Goal: Complete application form

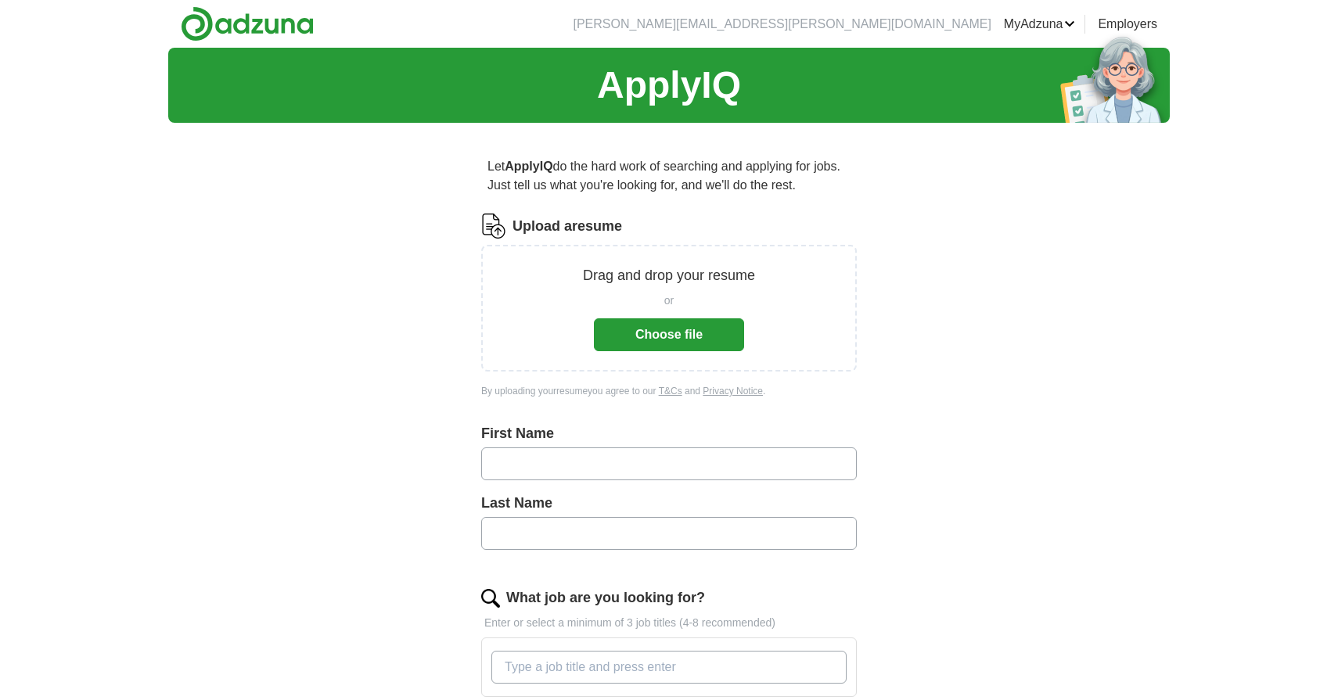
click at [611, 462] on input "text" at bounding box center [669, 464] width 376 height 33
type input "******"
type input "********"
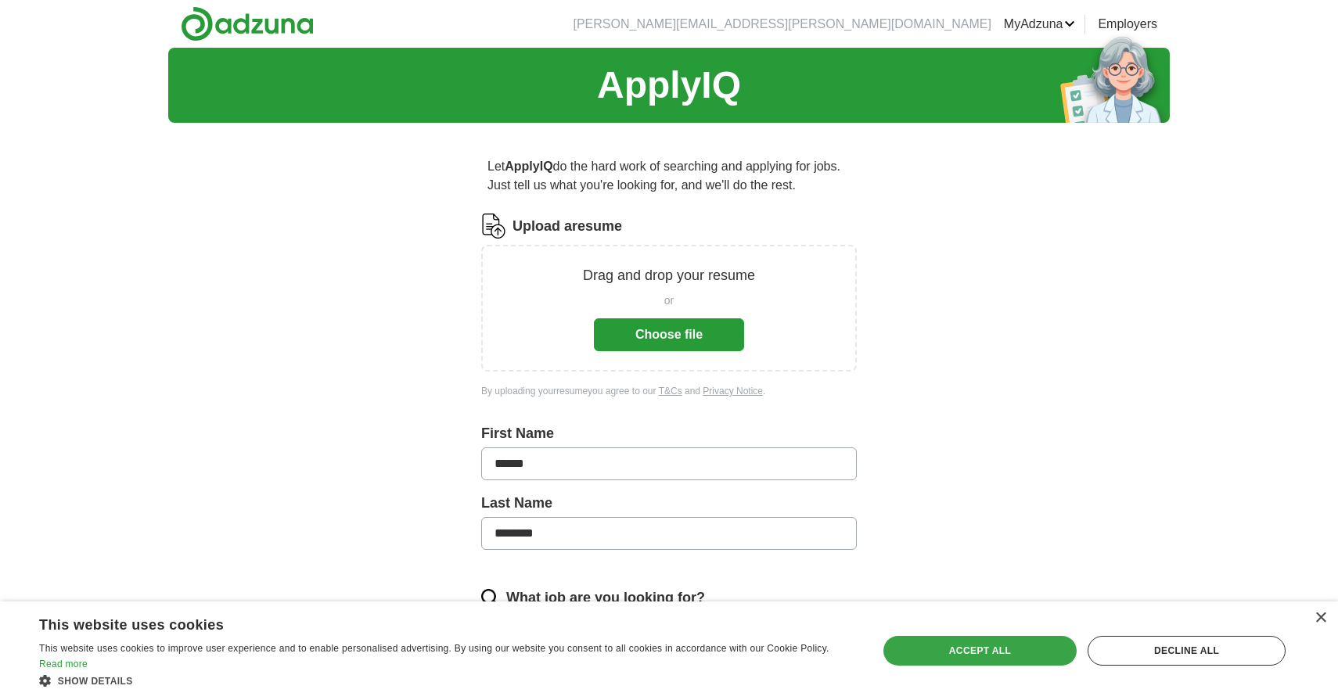
click at [959, 664] on div "Accept all" at bounding box center [980, 651] width 193 height 30
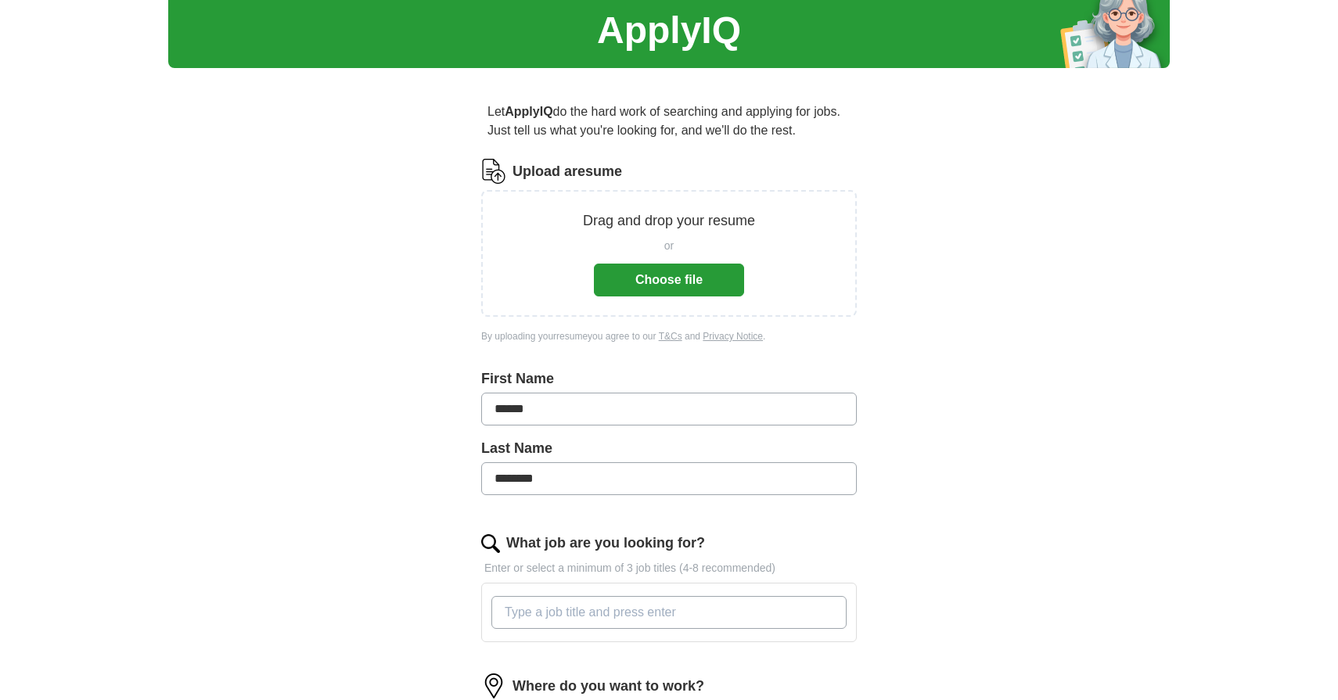
scroll to position [58, 0]
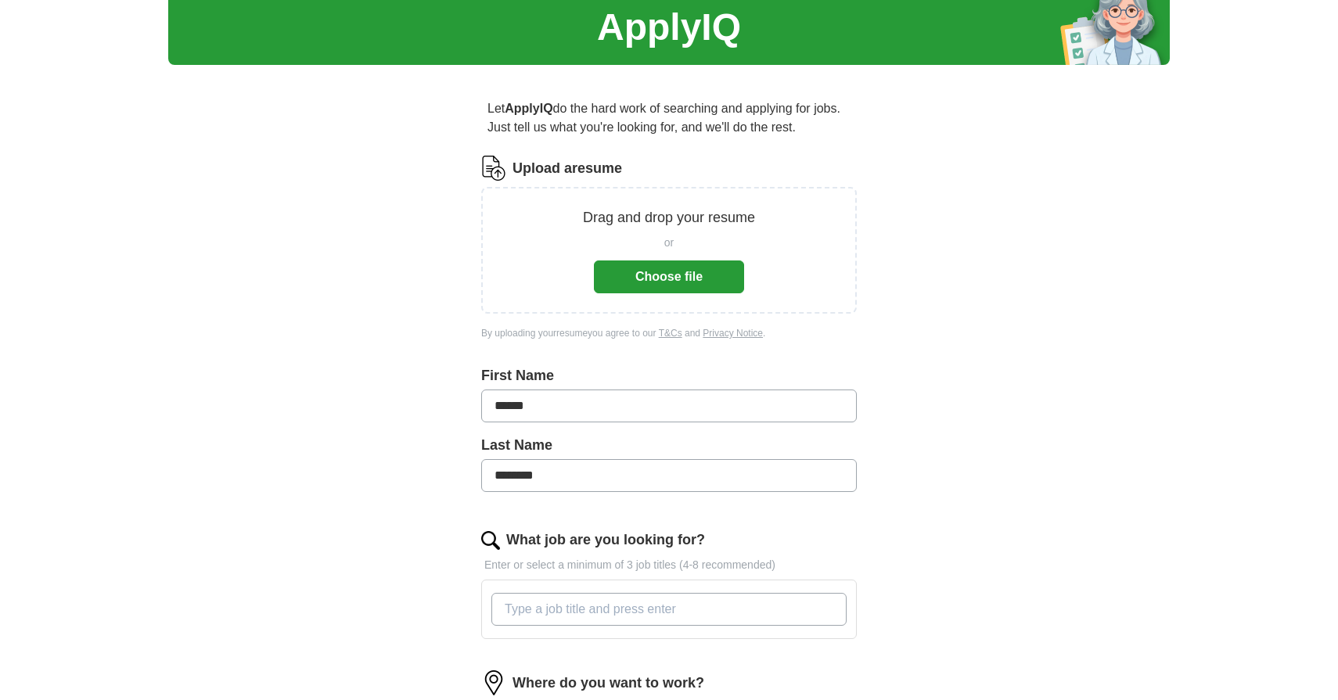
click at [674, 264] on button "Choose file" at bounding box center [669, 277] width 150 height 33
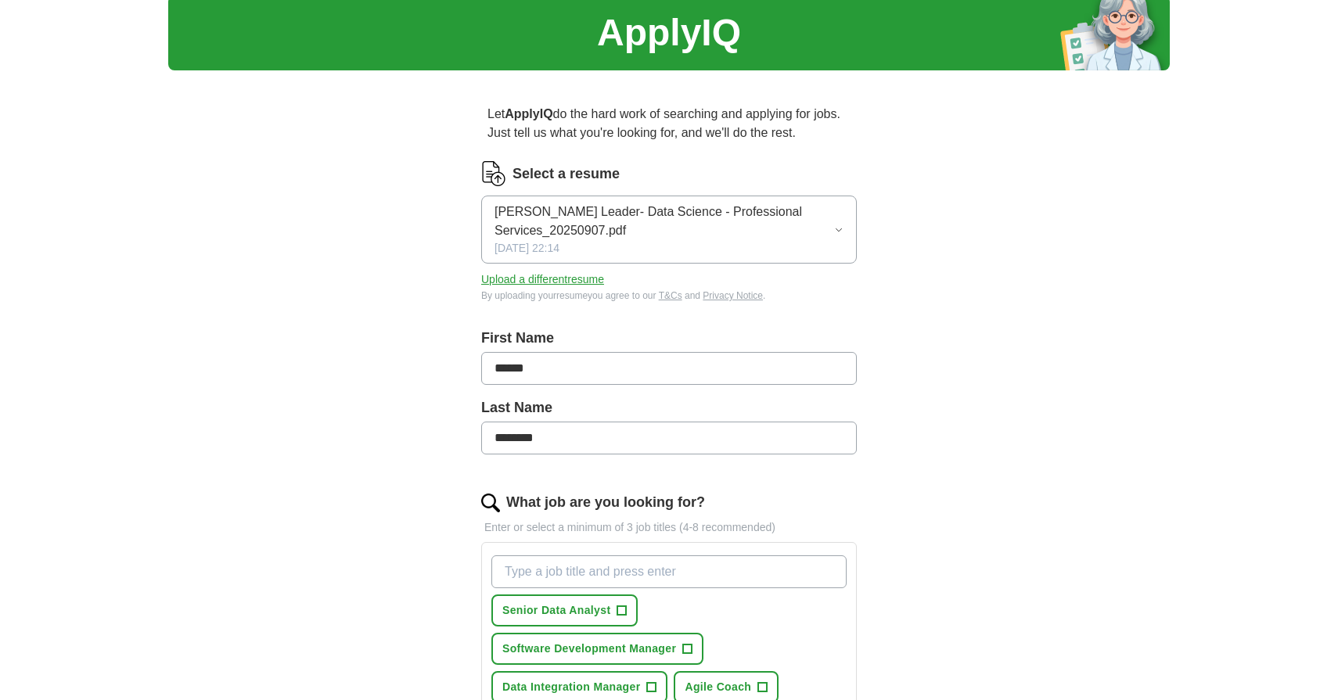
scroll to position [50, 0]
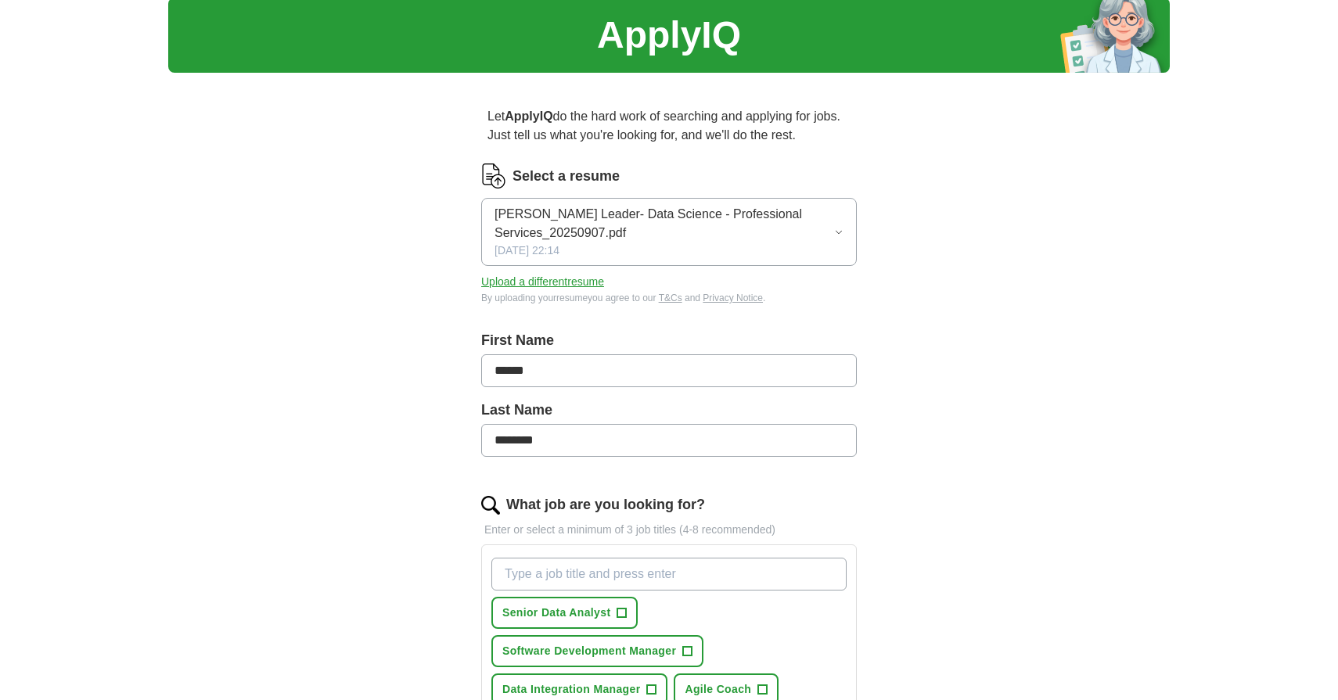
click at [563, 271] on div "Select a resume [PERSON_NAME] Leader- Data Science - Professional Services_2025…" at bounding box center [669, 235] width 376 height 142
click at [554, 283] on button "Upload a different resume" at bounding box center [542, 282] width 123 height 16
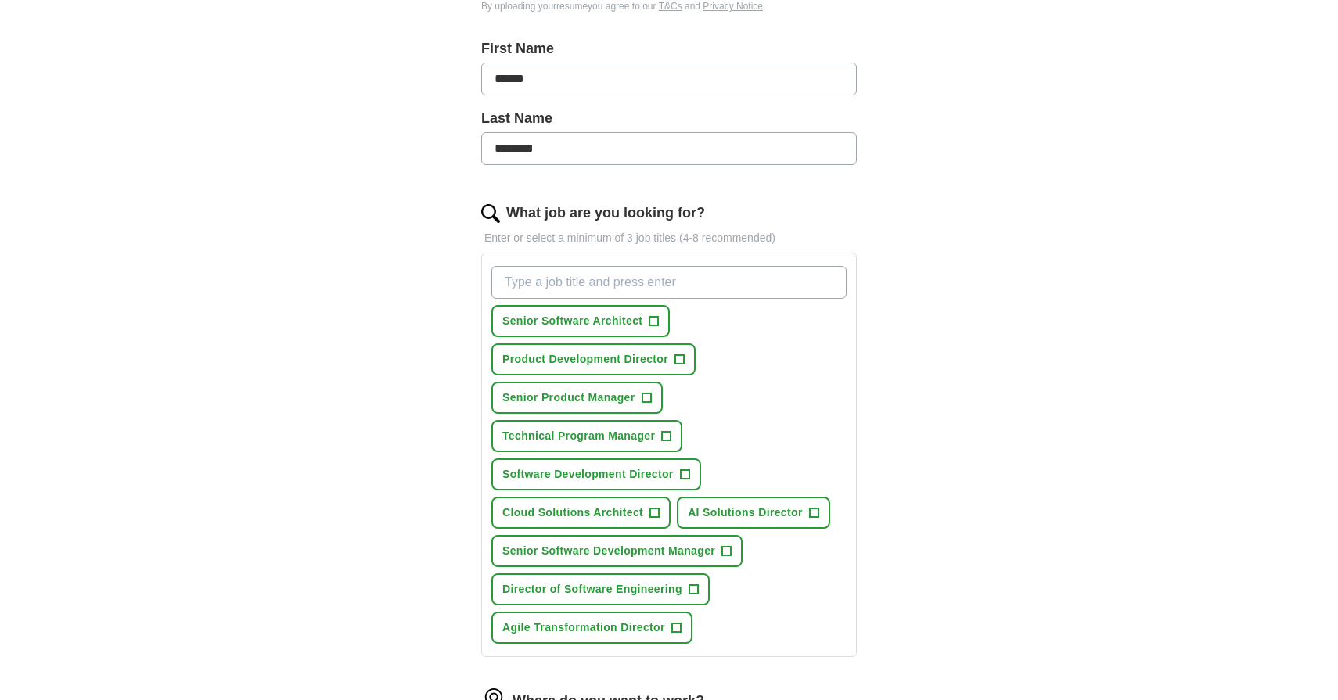
scroll to position [381, 0]
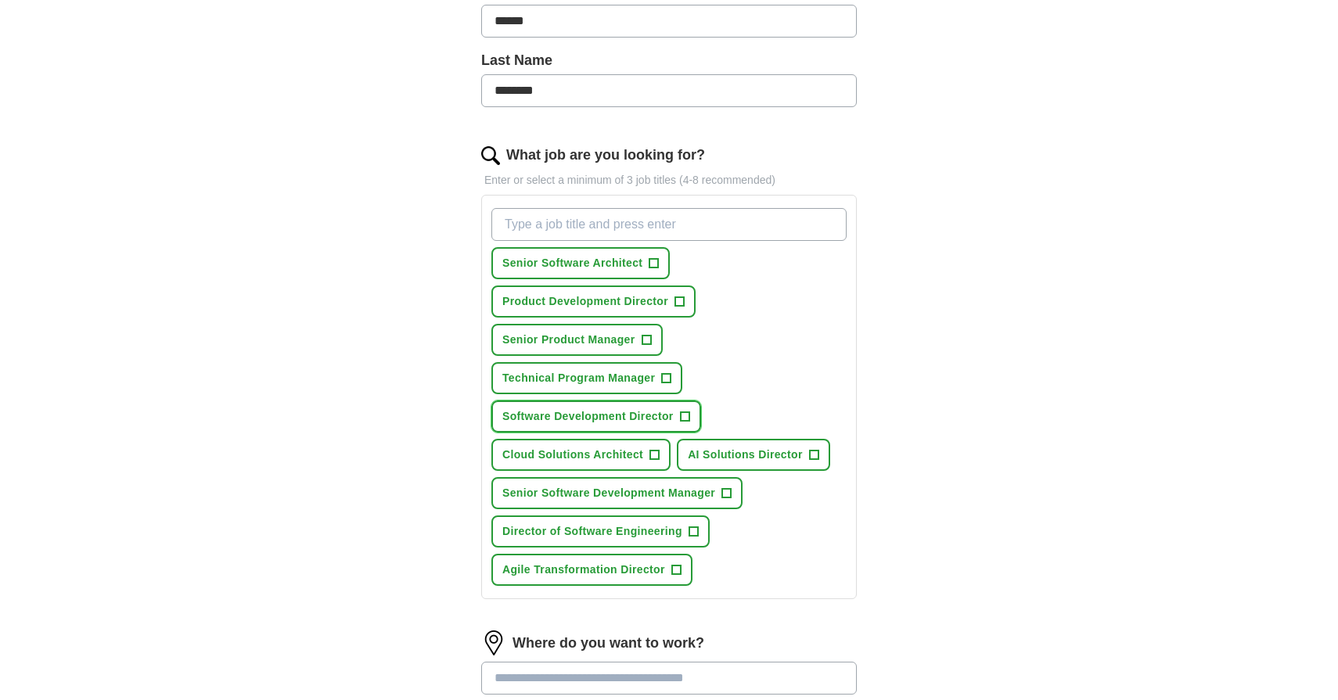
click at [685, 423] on span "+" at bounding box center [684, 417] width 9 height 13
click at [726, 500] on span "+" at bounding box center [726, 494] width 9 height 13
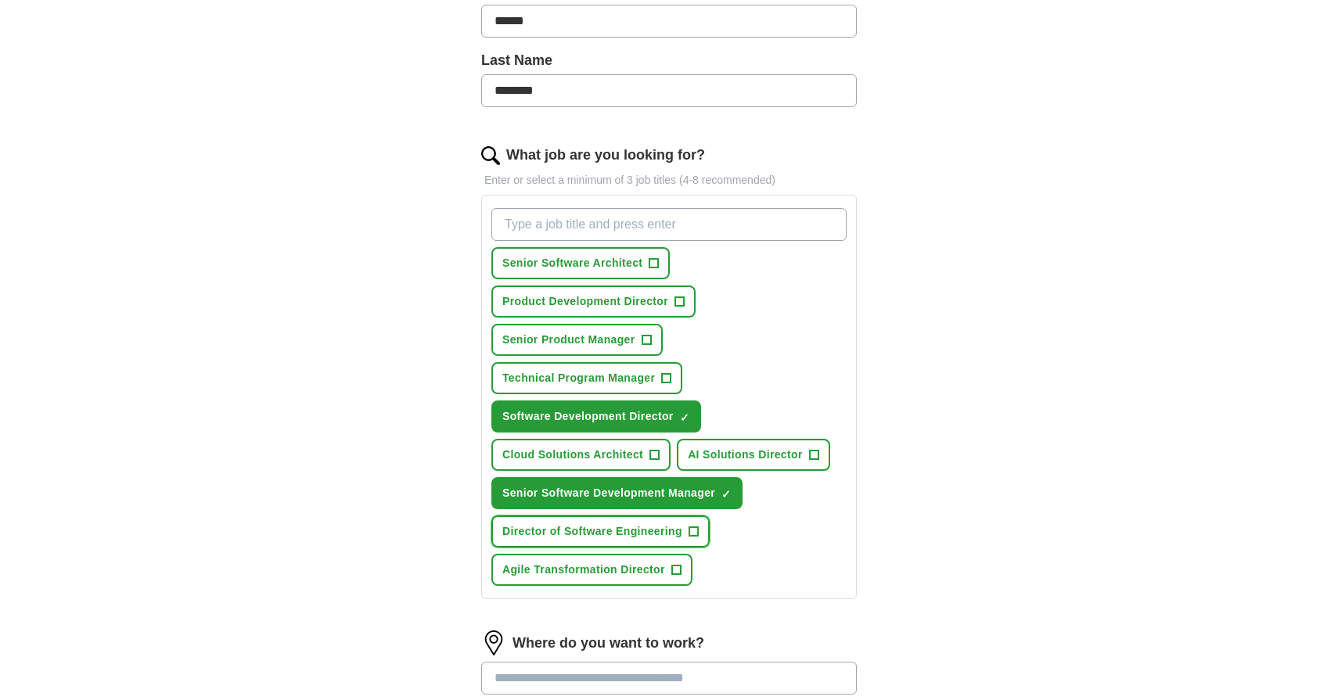
click at [695, 538] on span "+" at bounding box center [693, 532] width 9 height 13
click at [680, 577] on span "+" at bounding box center [676, 570] width 9 height 13
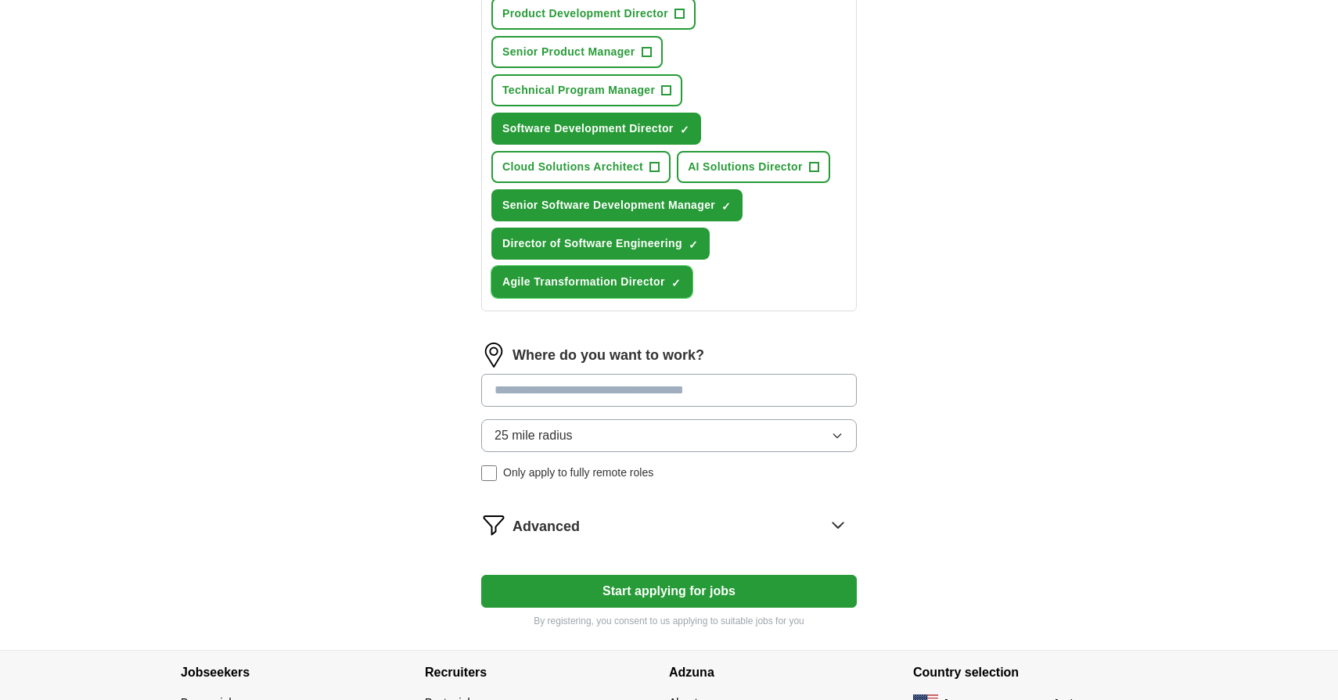
scroll to position [675, 0]
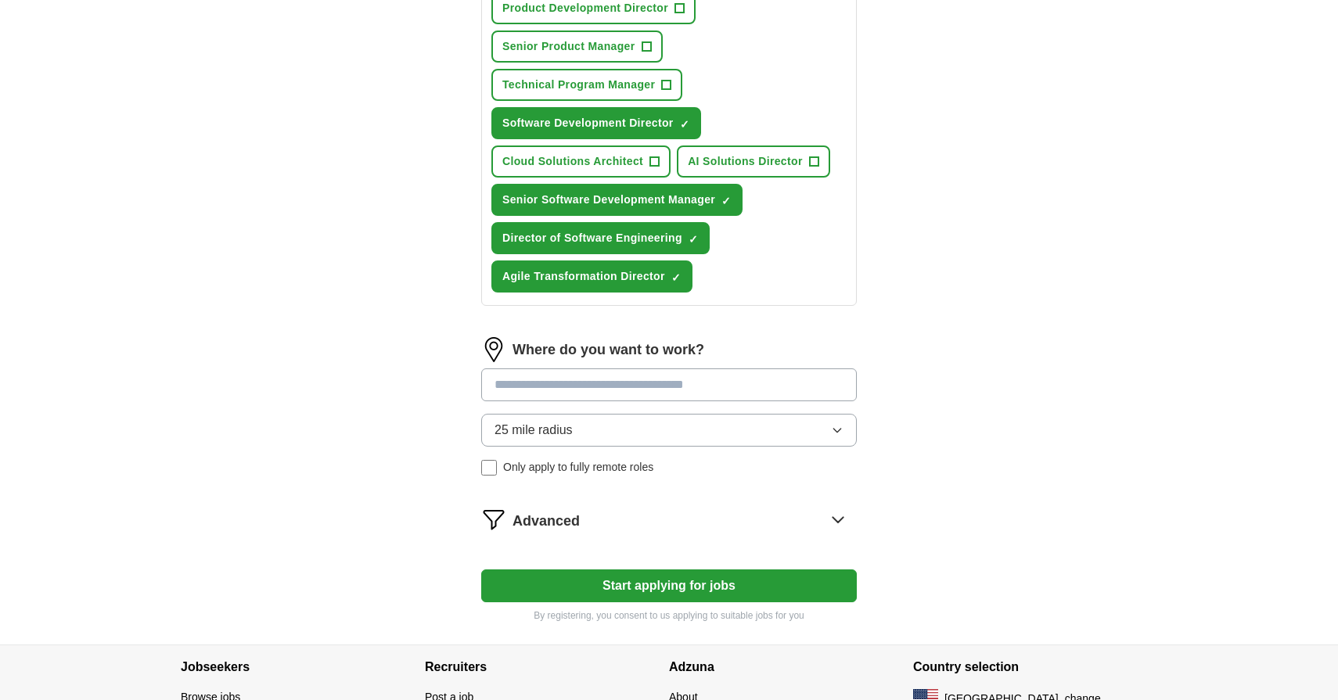
click at [686, 401] on input at bounding box center [669, 385] width 376 height 33
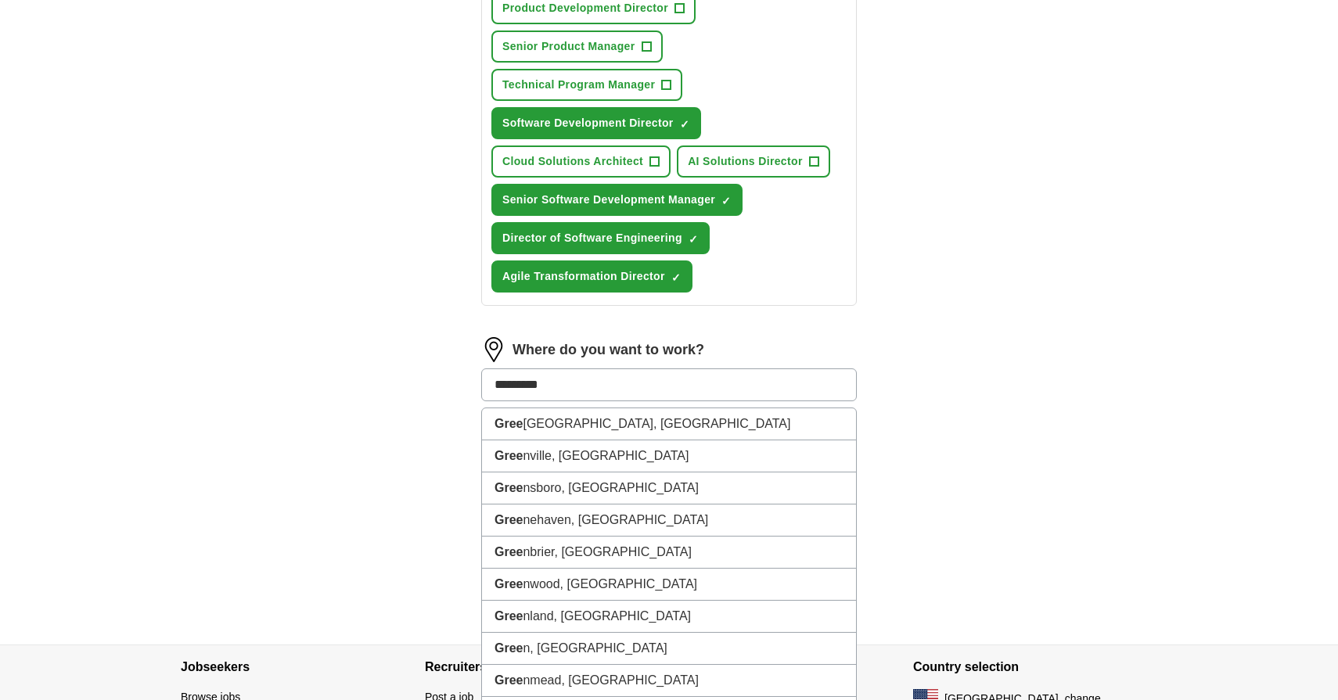
type input "**********"
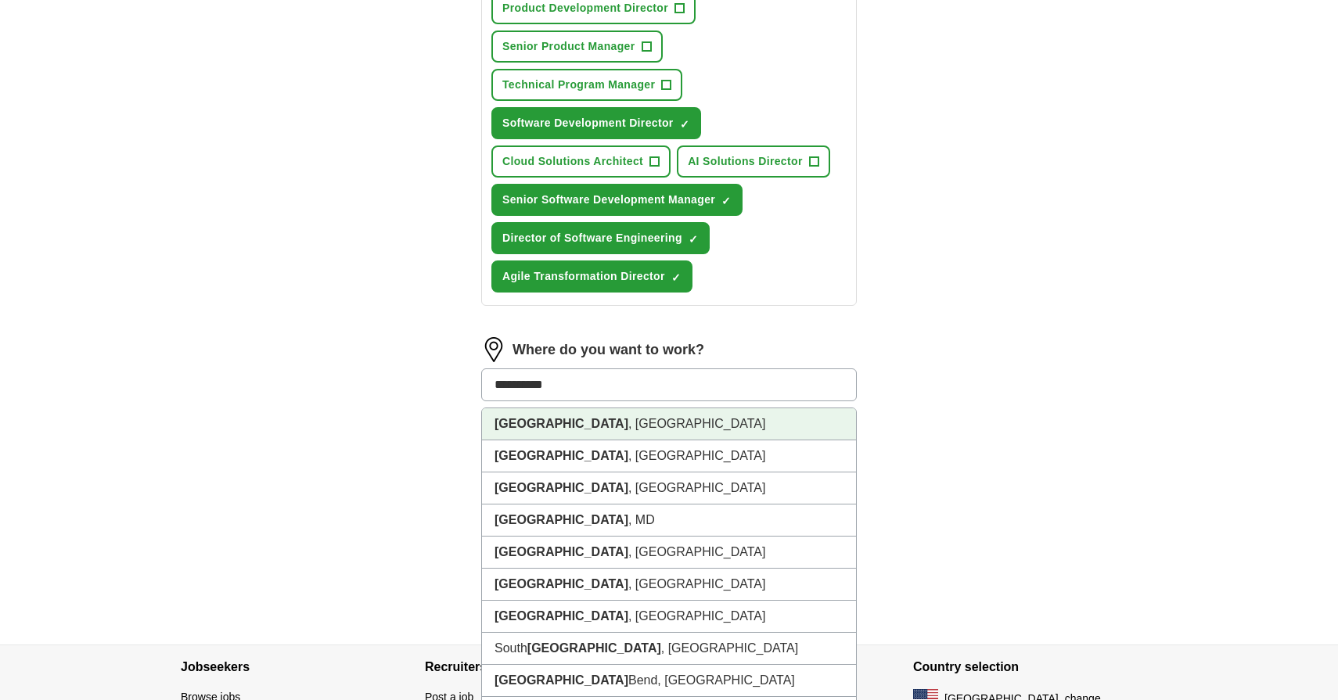
click at [654, 441] on li "[GEOGRAPHIC_DATA] , [GEOGRAPHIC_DATA]" at bounding box center [669, 425] width 374 height 32
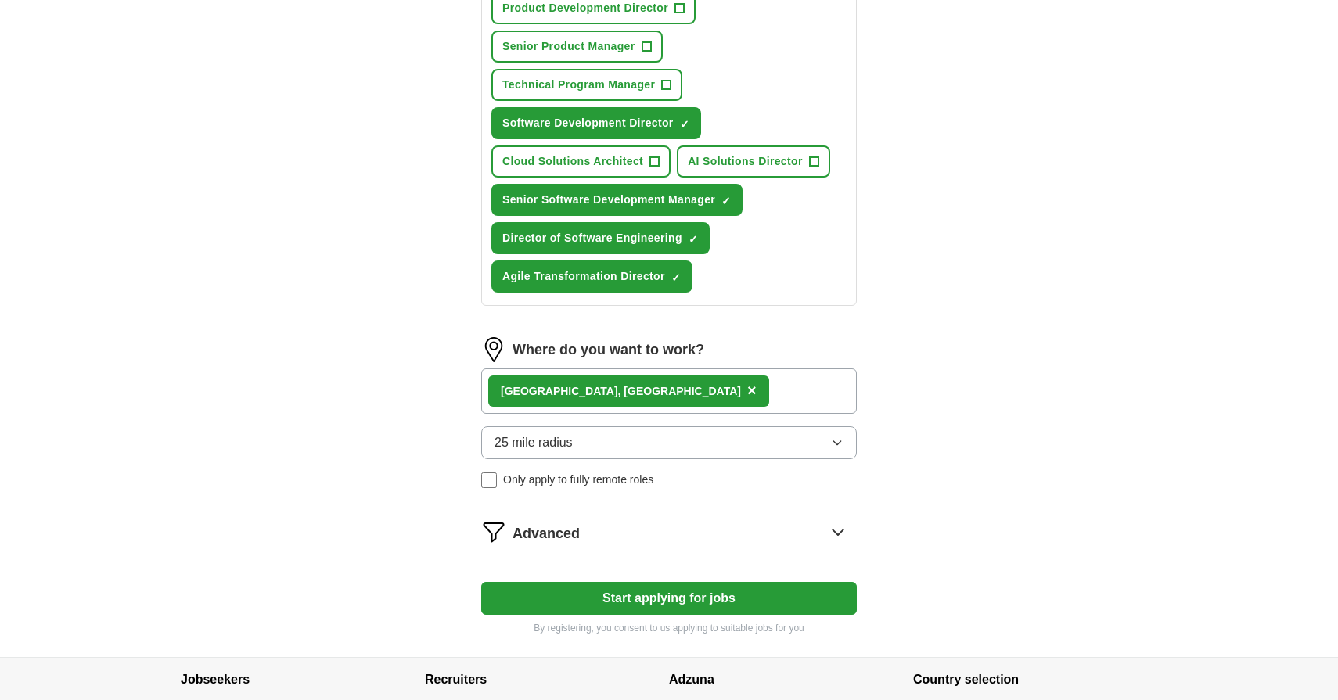
click at [599, 459] on button "25 mile radius" at bounding box center [669, 443] width 376 height 33
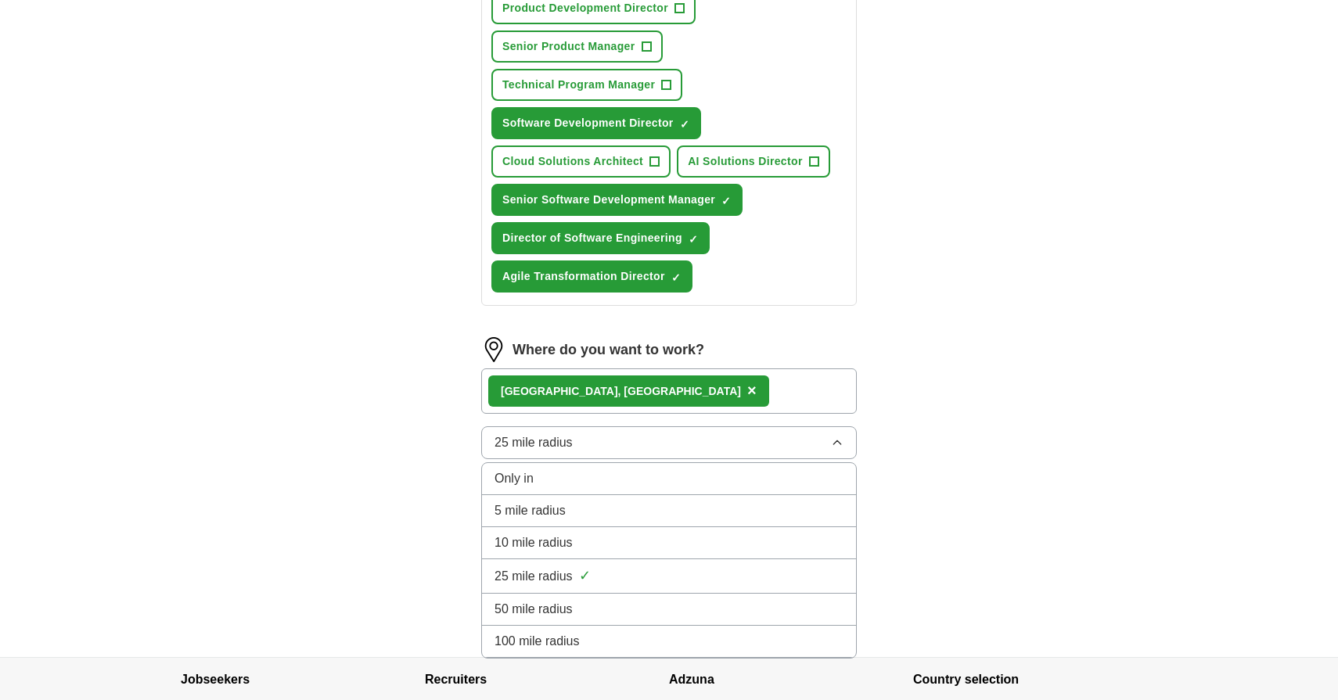
click at [539, 619] on span "50 mile radius" at bounding box center [534, 609] width 78 height 19
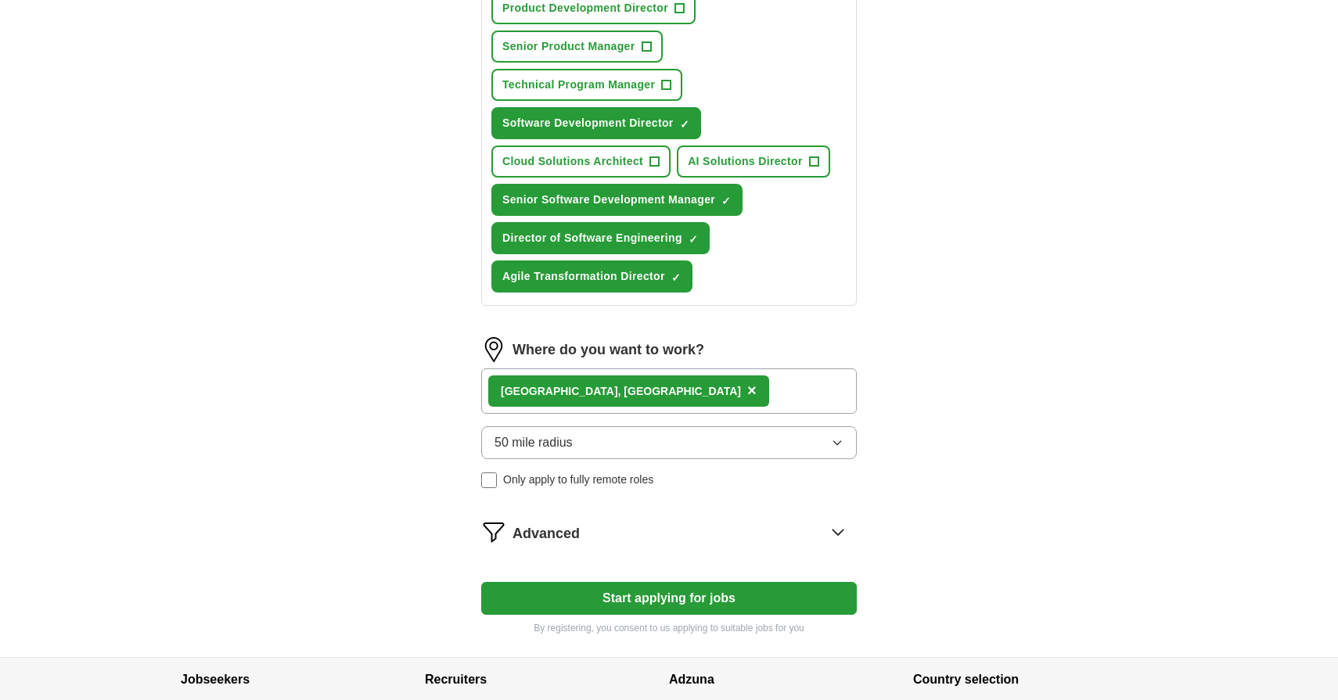
click at [682, 615] on button "Start applying for jobs" at bounding box center [669, 598] width 376 height 33
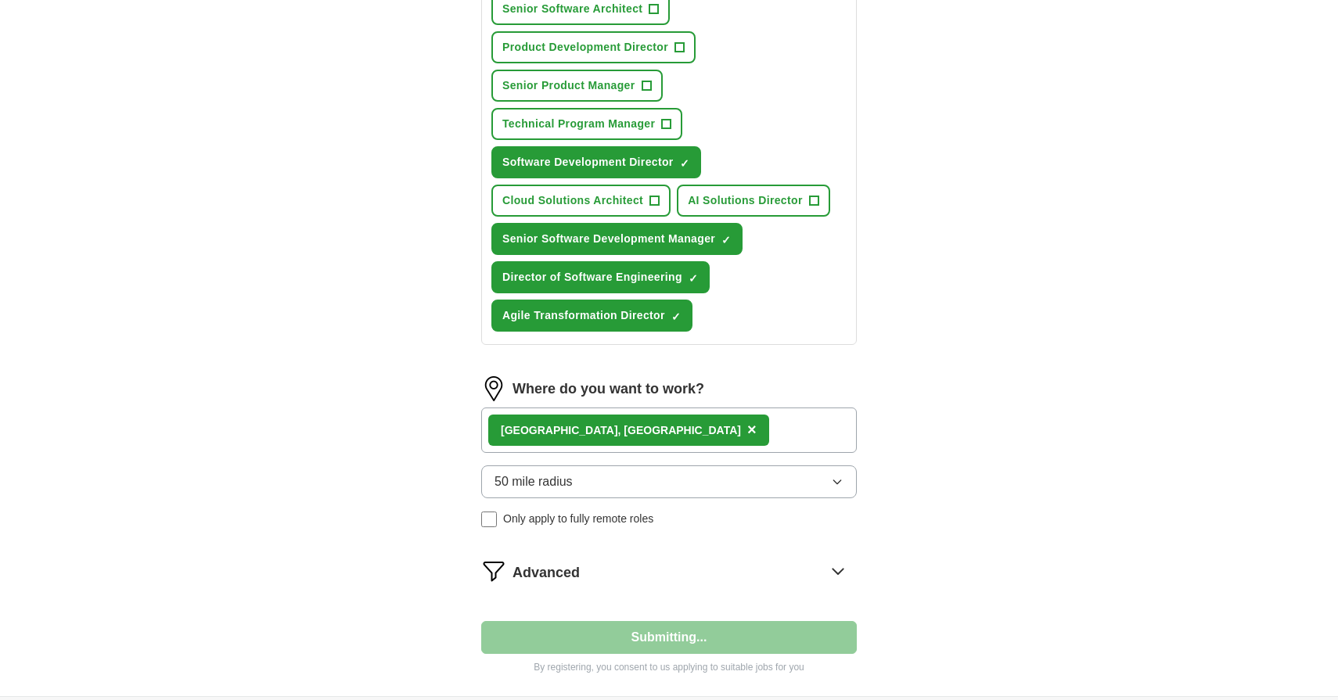
select select "**"
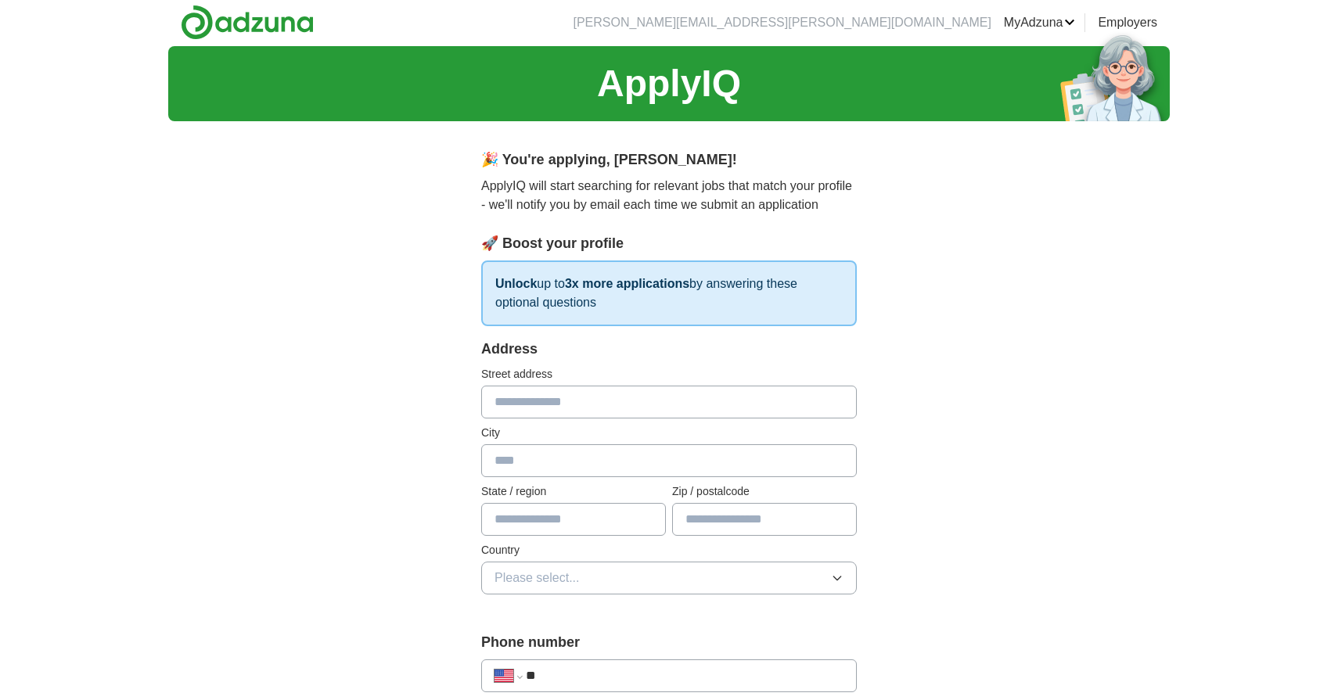
scroll to position [0, 0]
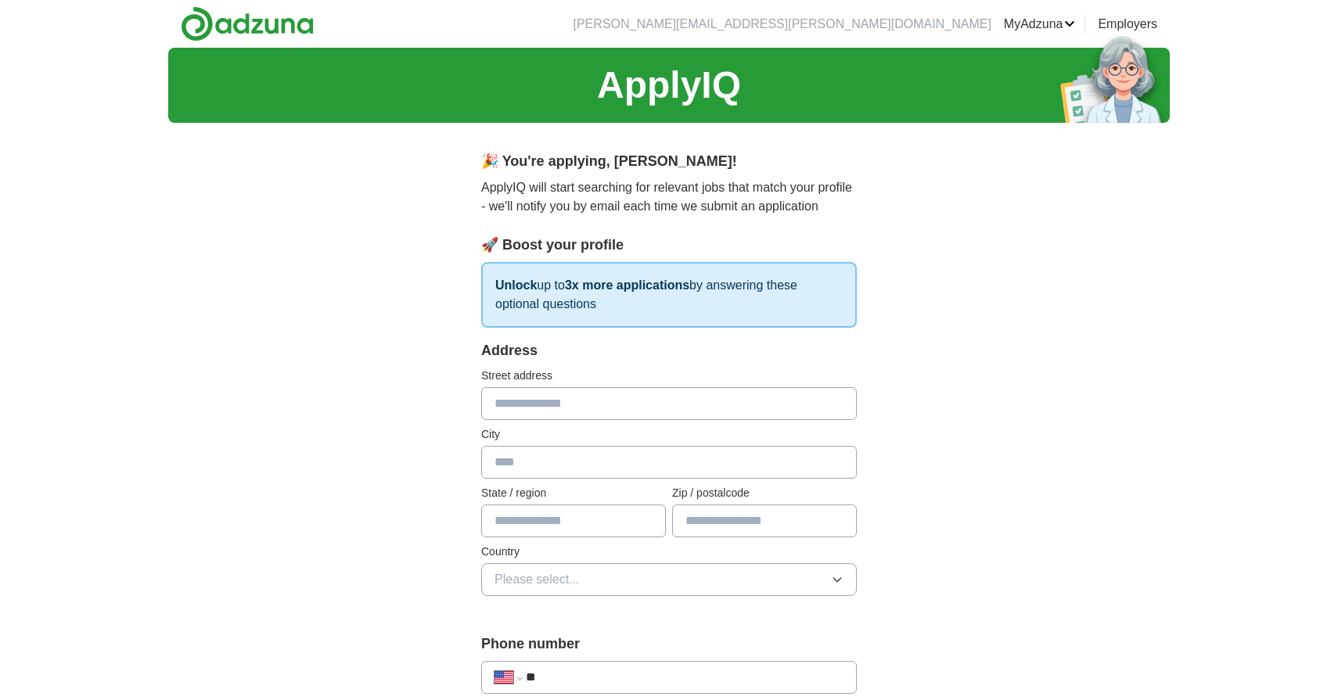
click at [618, 405] on input "text" at bounding box center [669, 403] width 376 height 33
type input "**********"
type input "**"
type input "*****"
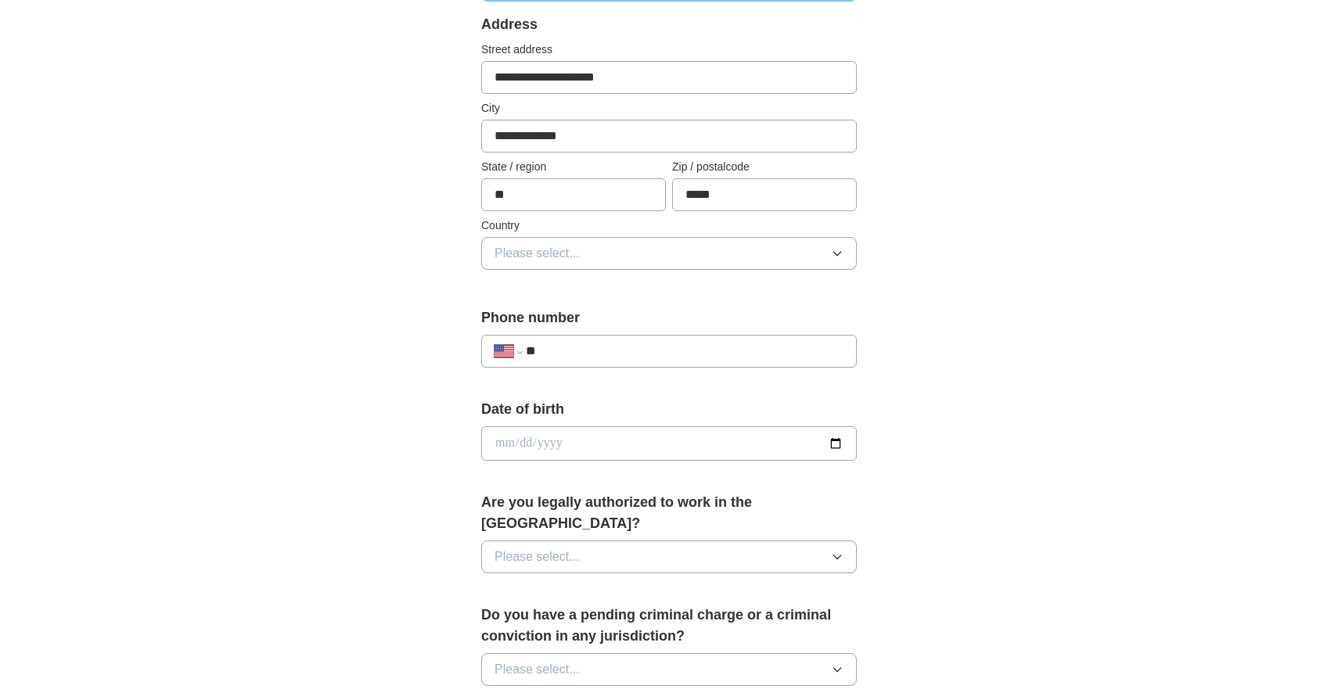
scroll to position [328, 0]
click at [666, 439] on input "date" at bounding box center [669, 442] width 376 height 34
click at [918, 521] on div "**********" at bounding box center [669, 476] width 501 height 1338
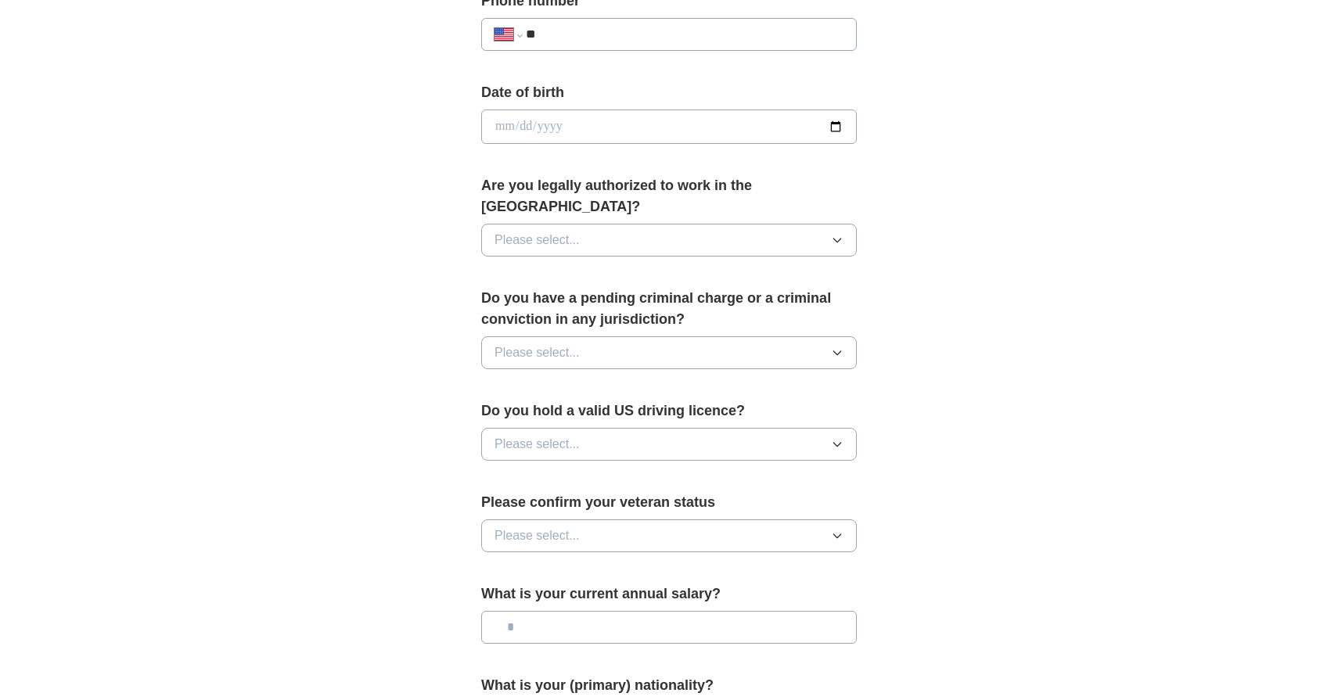
scroll to position [614, 0]
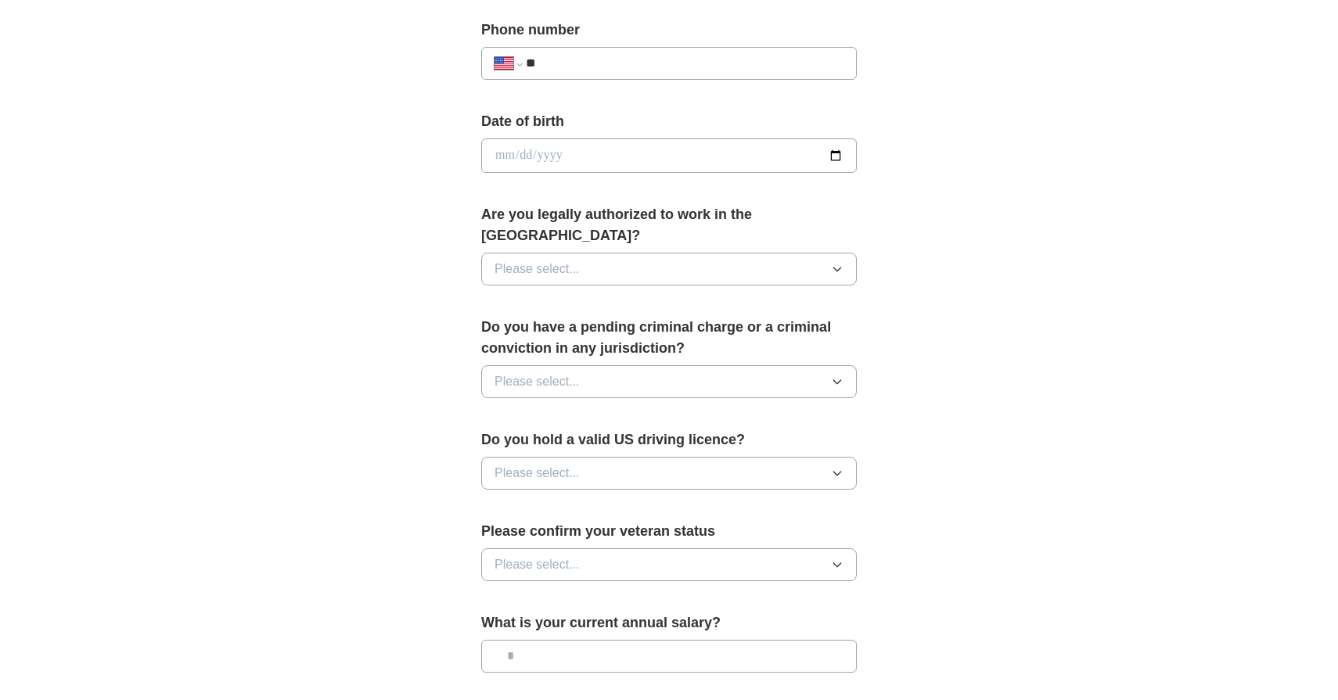
click at [755, 253] on button "Please select..." at bounding box center [669, 269] width 376 height 33
click at [634, 296] on div "Yes" at bounding box center [669, 305] width 349 height 19
click at [733, 365] on button "Please select..." at bounding box center [669, 381] width 376 height 33
click at [657, 434] on li "No" at bounding box center [669, 450] width 374 height 32
click at [817, 460] on button "Please select..." at bounding box center [669, 473] width 376 height 33
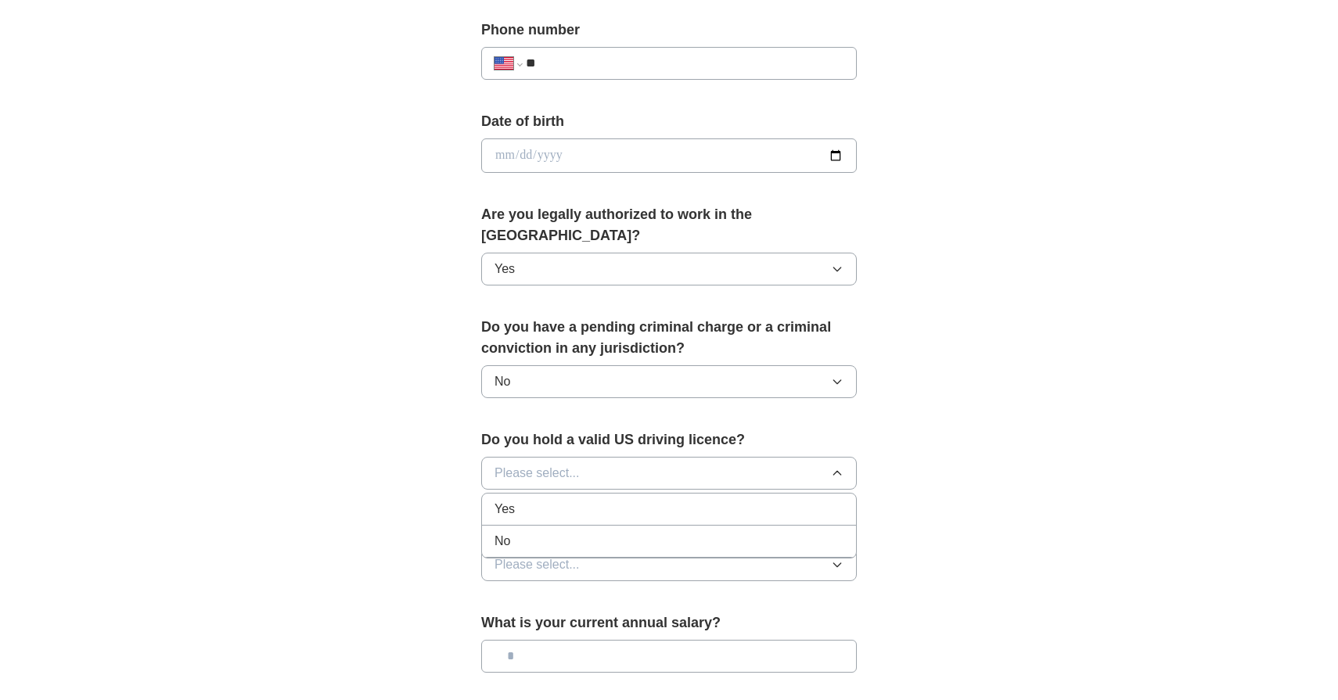
click at [692, 500] on div "Yes" at bounding box center [669, 509] width 349 height 19
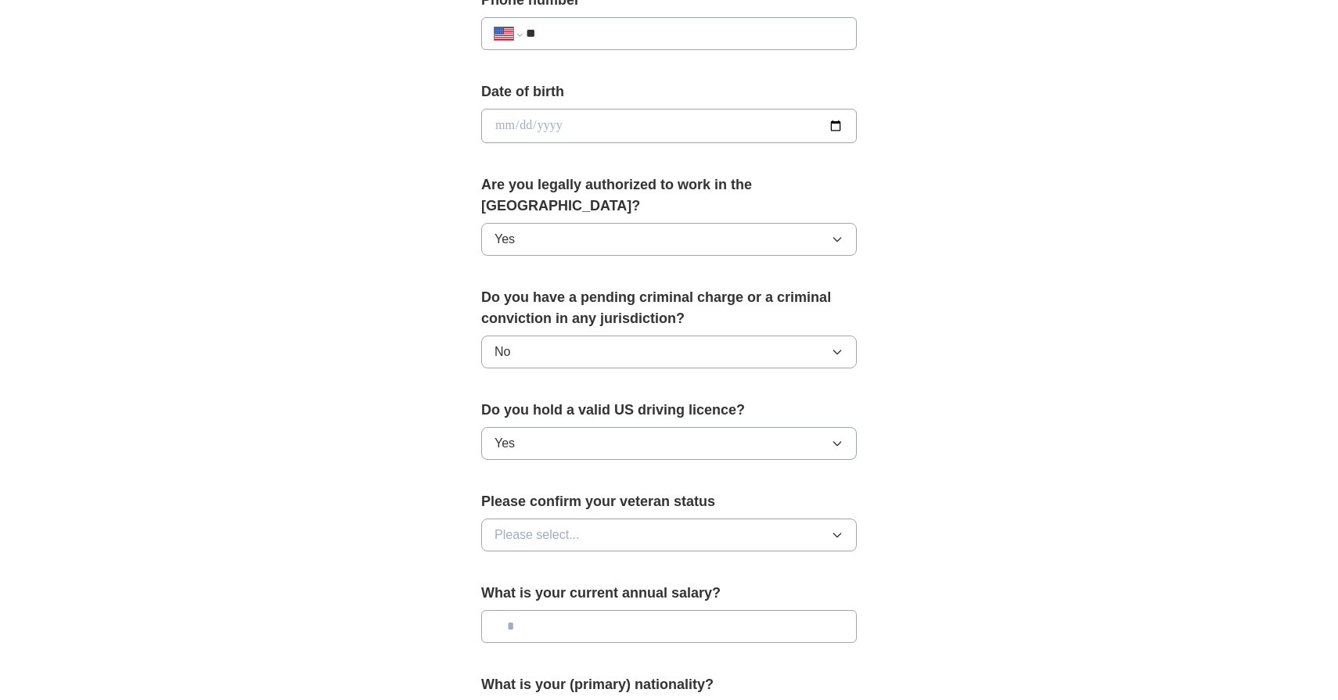
scroll to position [678, 0]
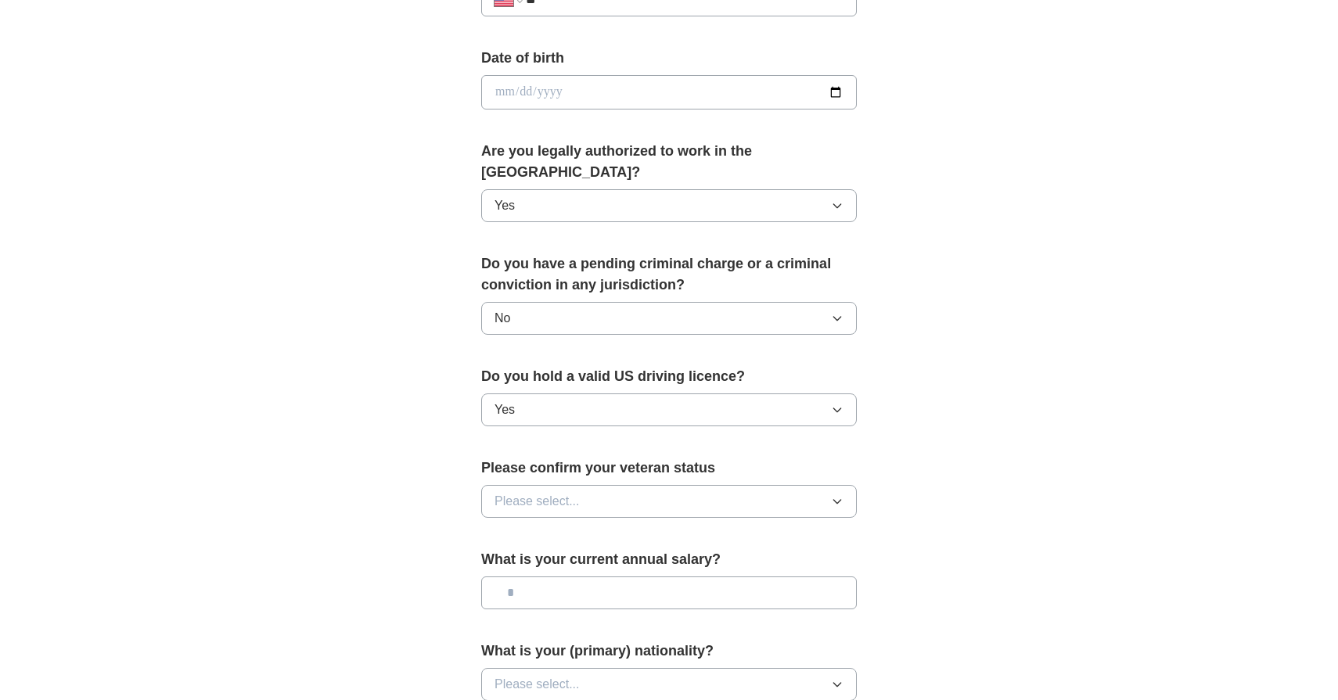
click at [837, 489] on button "Please select..." at bounding box center [669, 501] width 376 height 33
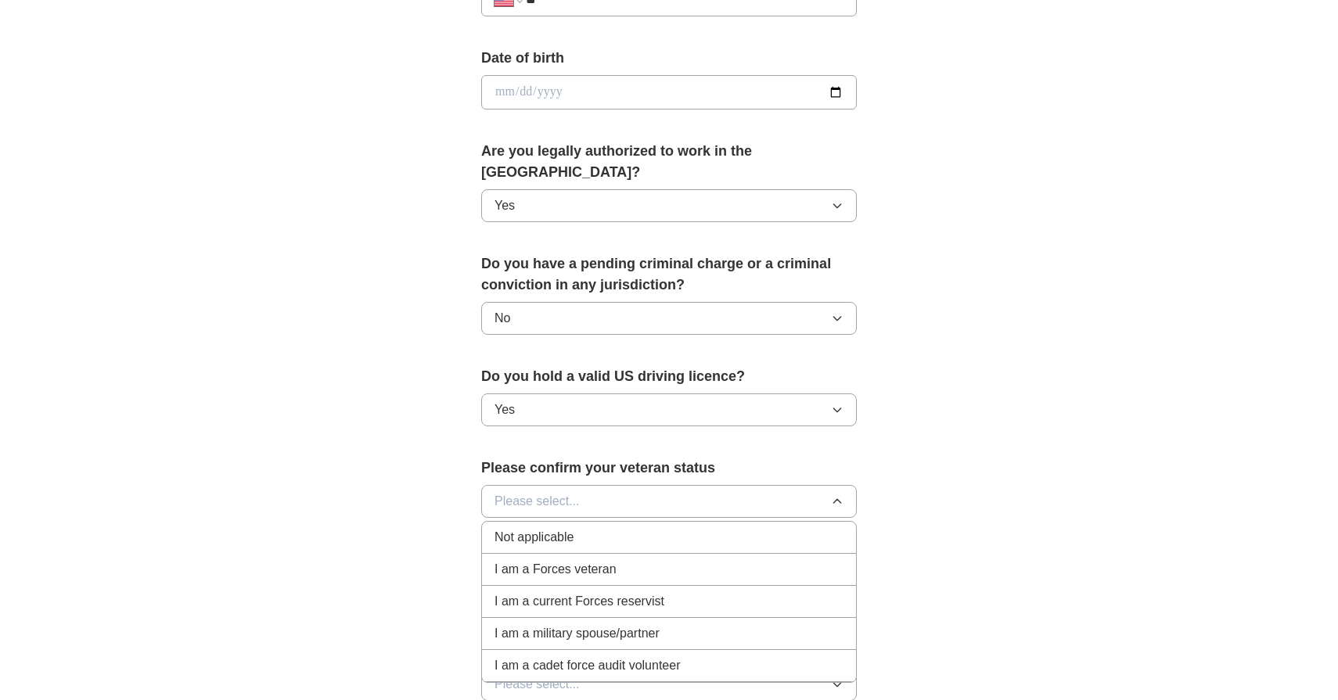
click at [589, 560] on span "I am a Forces veteran" at bounding box center [556, 569] width 122 height 19
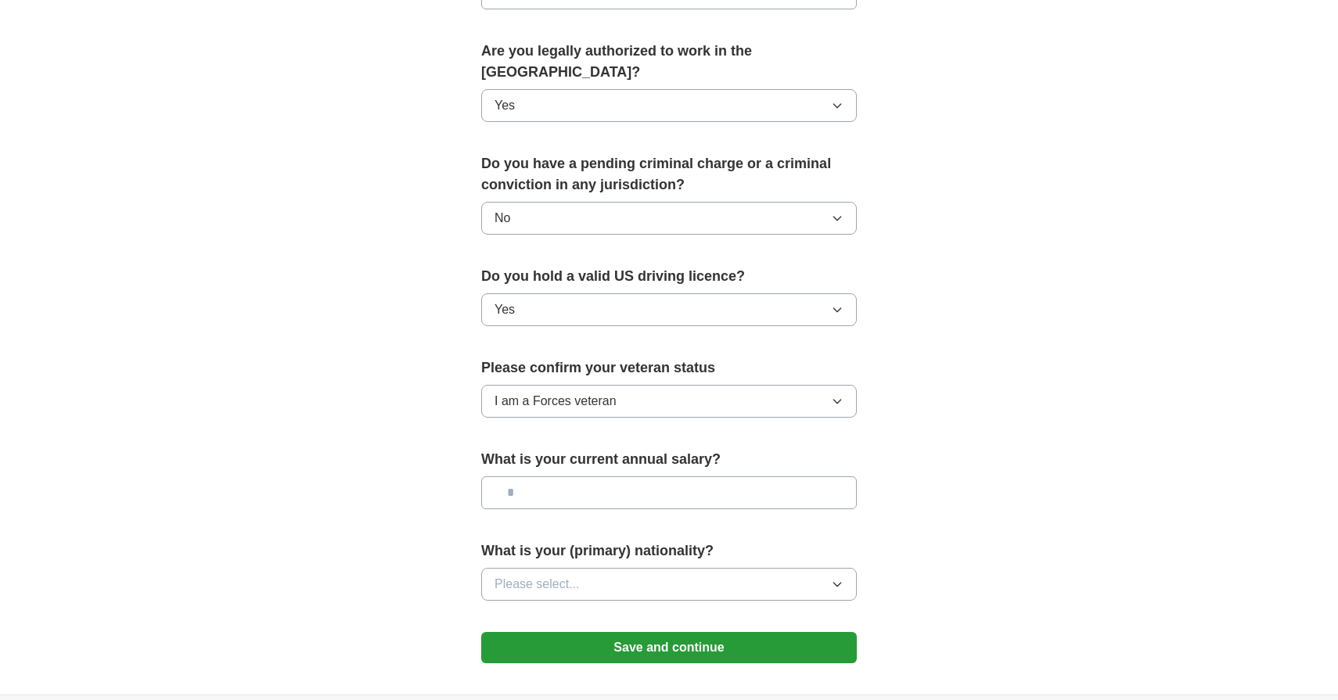
scroll to position [808, 0]
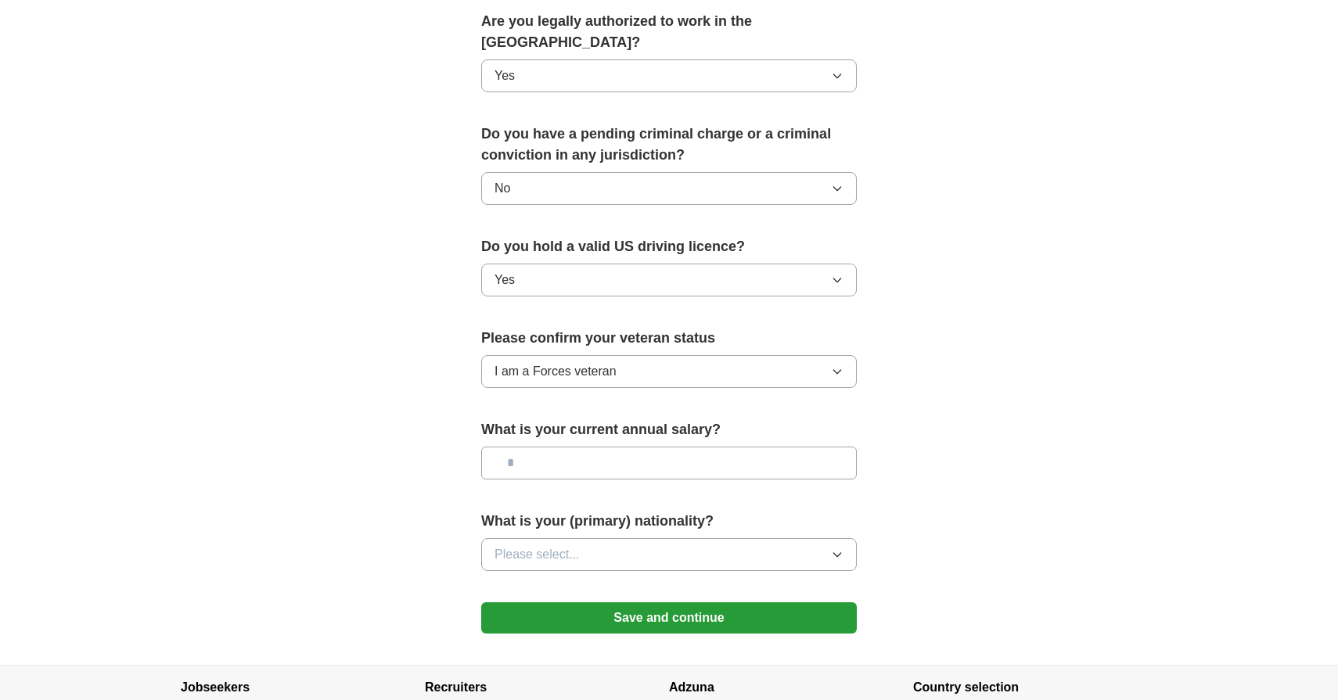
click at [815, 447] on input "text" at bounding box center [669, 463] width 376 height 33
drag, startPoint x: 592, startPoint y: 437, endPoint x: 283, endPoint y: 423, distance: 309.4
type input "********"
click at [770, 542] on button "Please select..." at bounding box center [669, 554] width 376 height 33
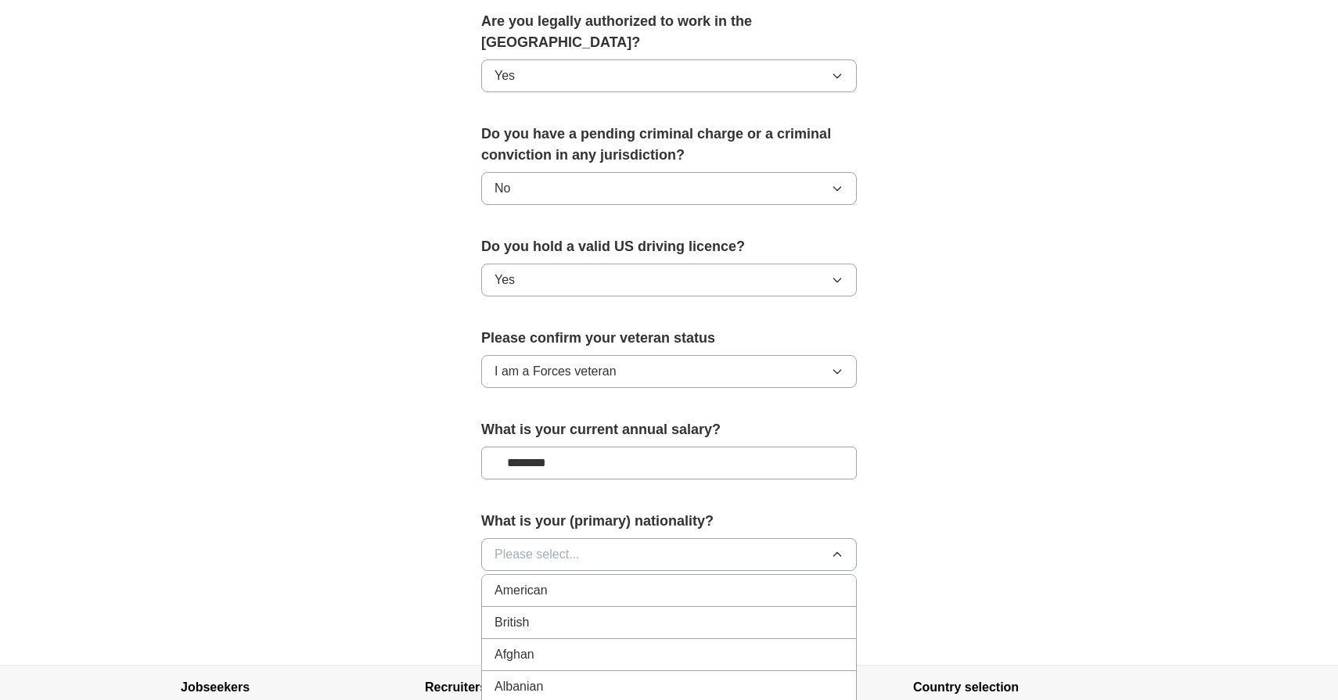
click at [664, 581] on div "American" at bounding box center [669, 590] width 349 height 19
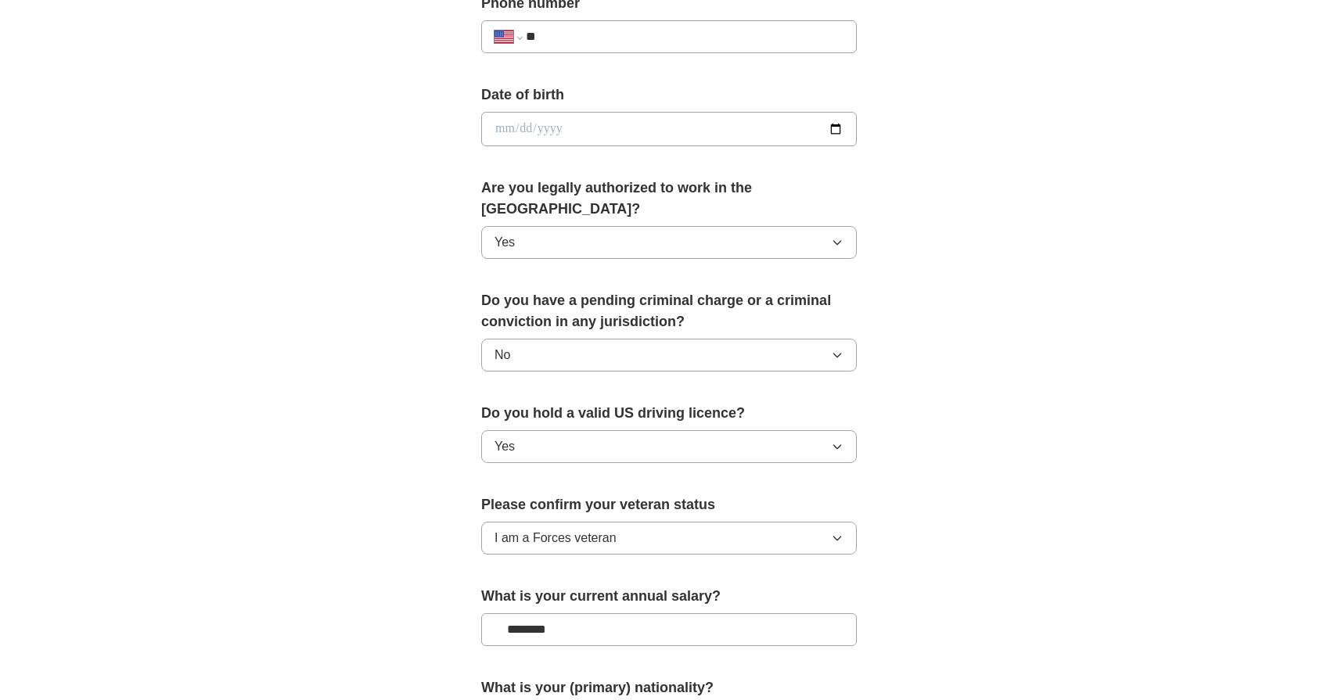
scroll to position [909, 0]
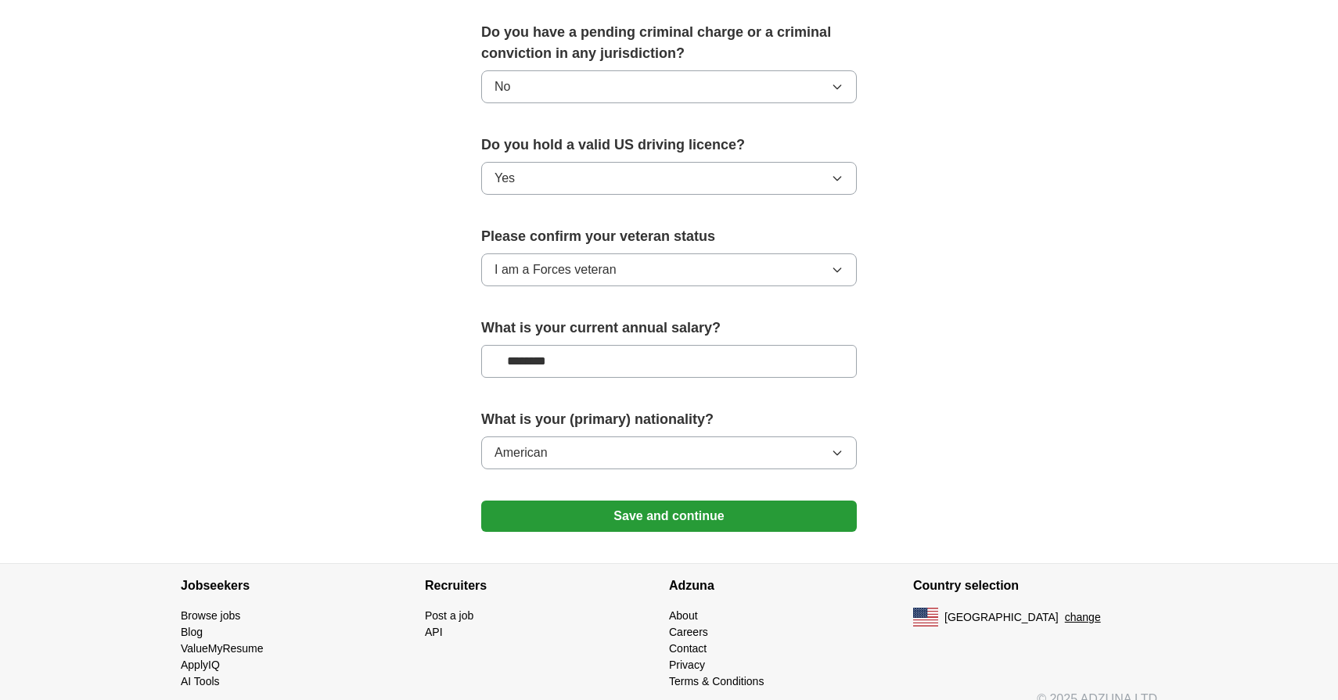
click at [736, 501] on button "Save and continue" at bounding box center [669, 516] width 376 height 31
